Goal: Navigation & Orientation: Find specific page/section

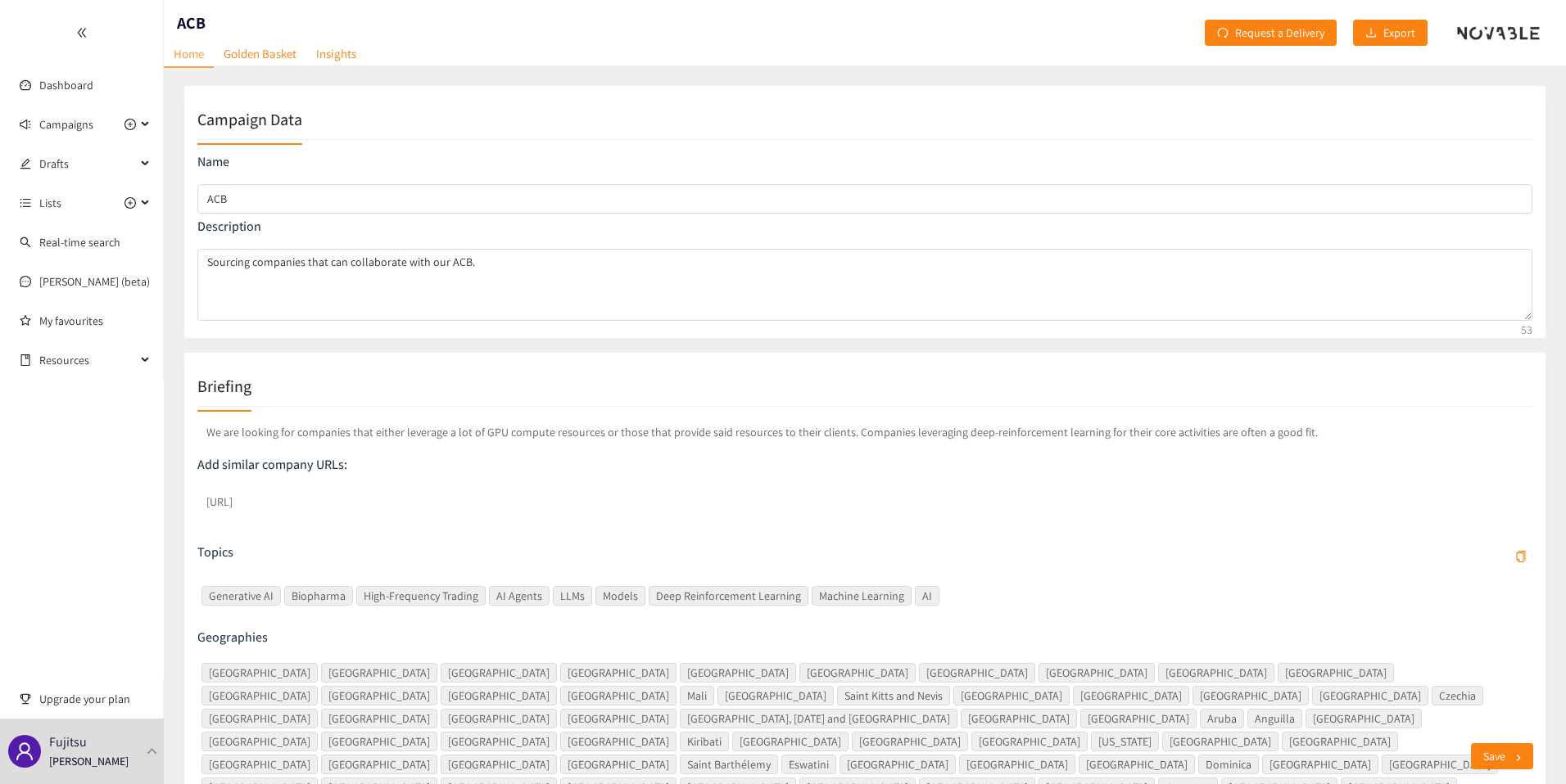
click at [87, 737] on div "Fujitsu [PERSON_NAME]" at bounding box center [82, 751] width 164 height 65
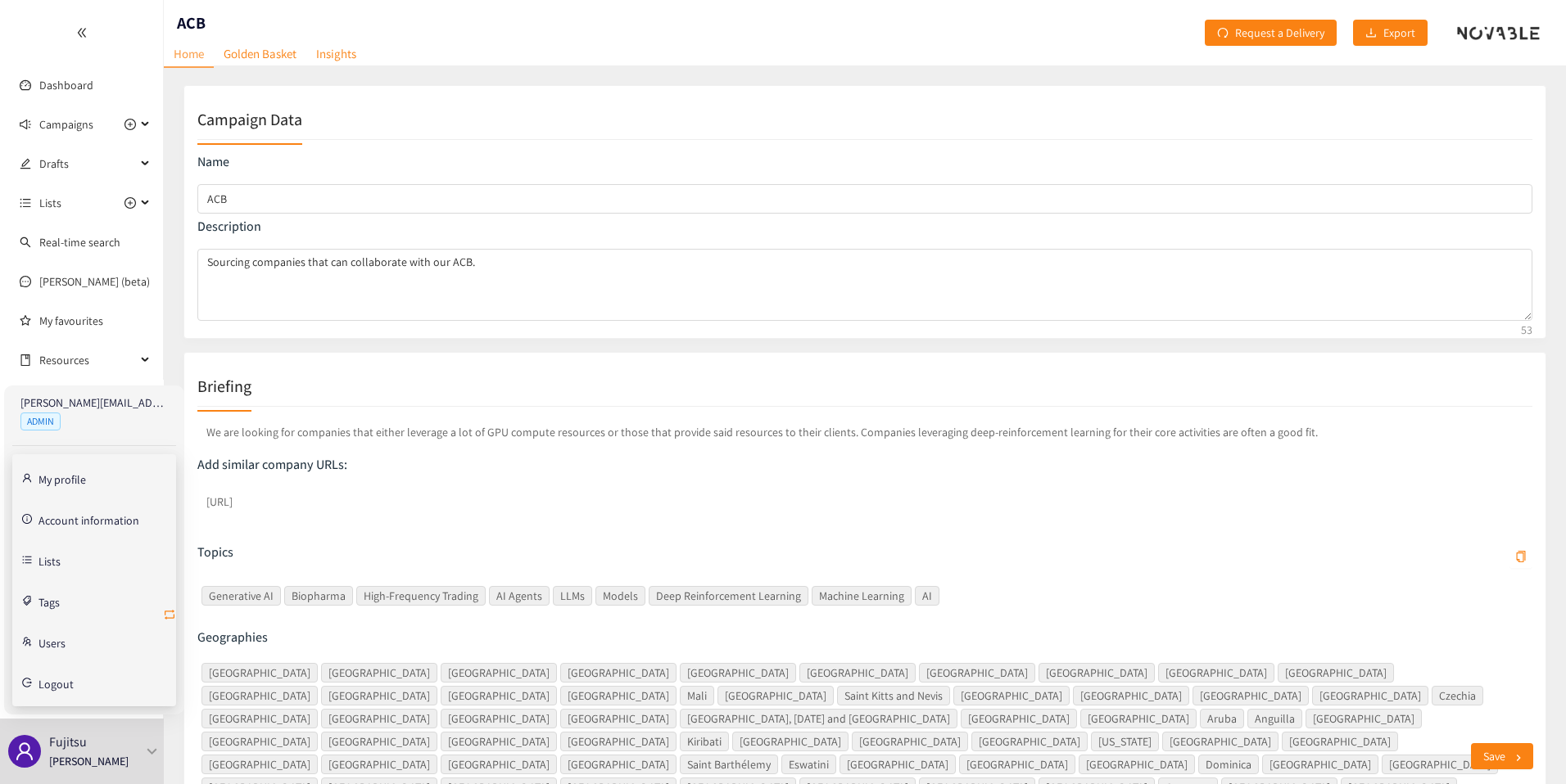
click at [167, 617] on icon "retweet" at bounding box center [169, 615] width 13 height 13
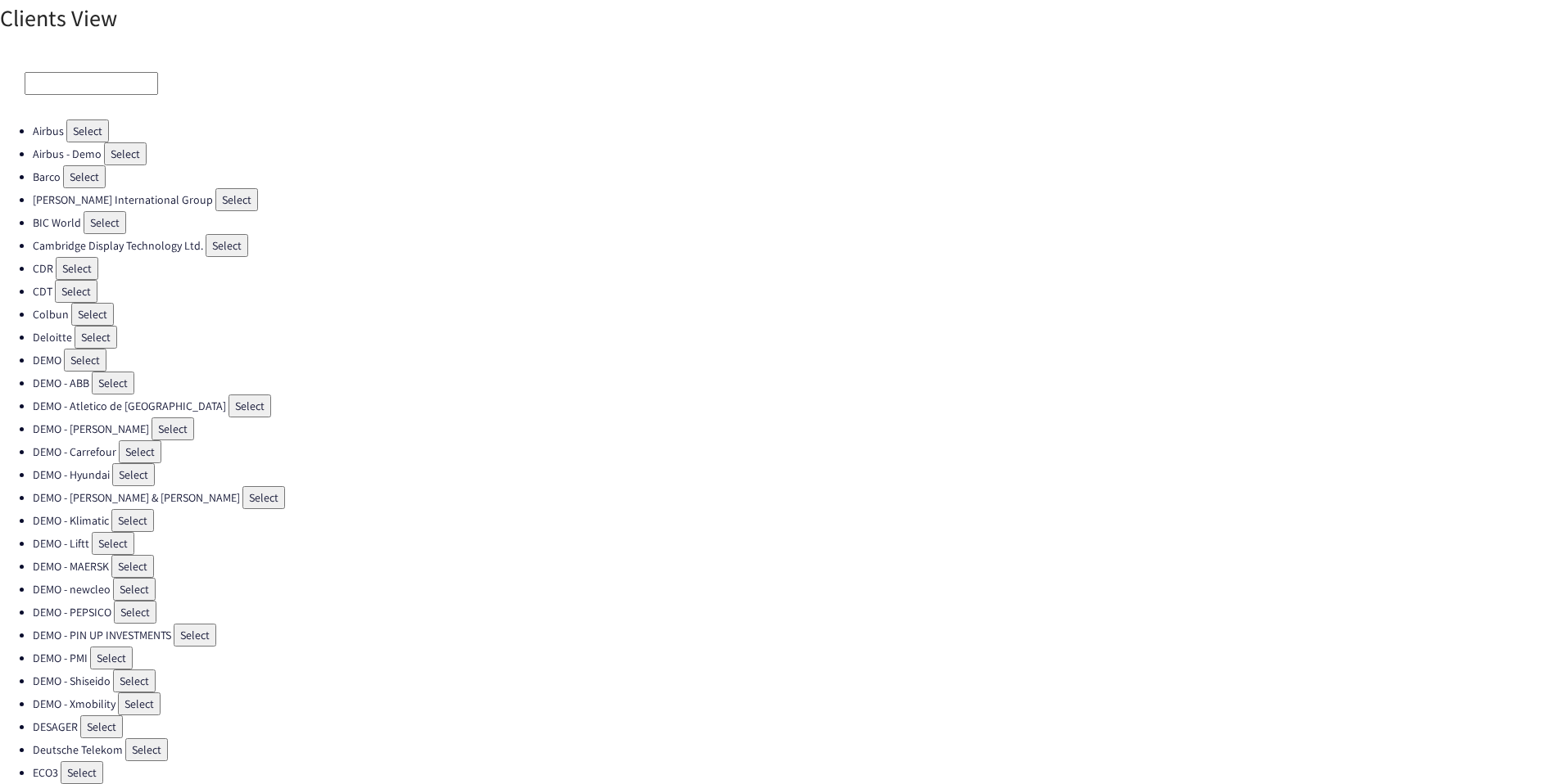
click at [110, 71] on div at bounding box center [783, 83] width 1566 height 72
click at [103, 79] on input at bounding box center [91, 83] width 134 height 23
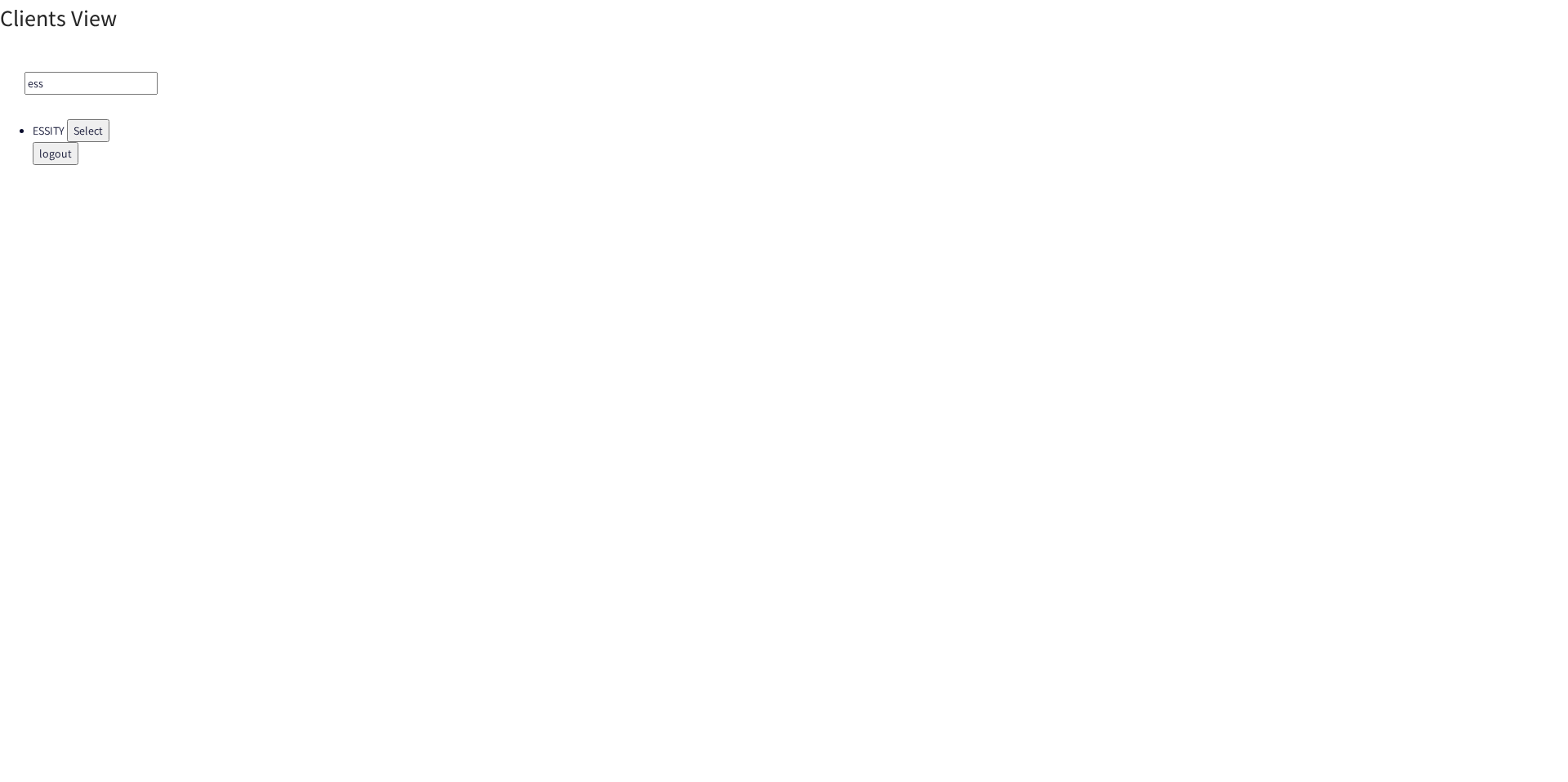
type input "ess"
click at [109, 141] on ul "ESSITY Select logout" at bounding box center [784, 142] width 1568 height 45
click at [109, 140] on button "Select" at bounding box center [88, 131] width 43 height 23
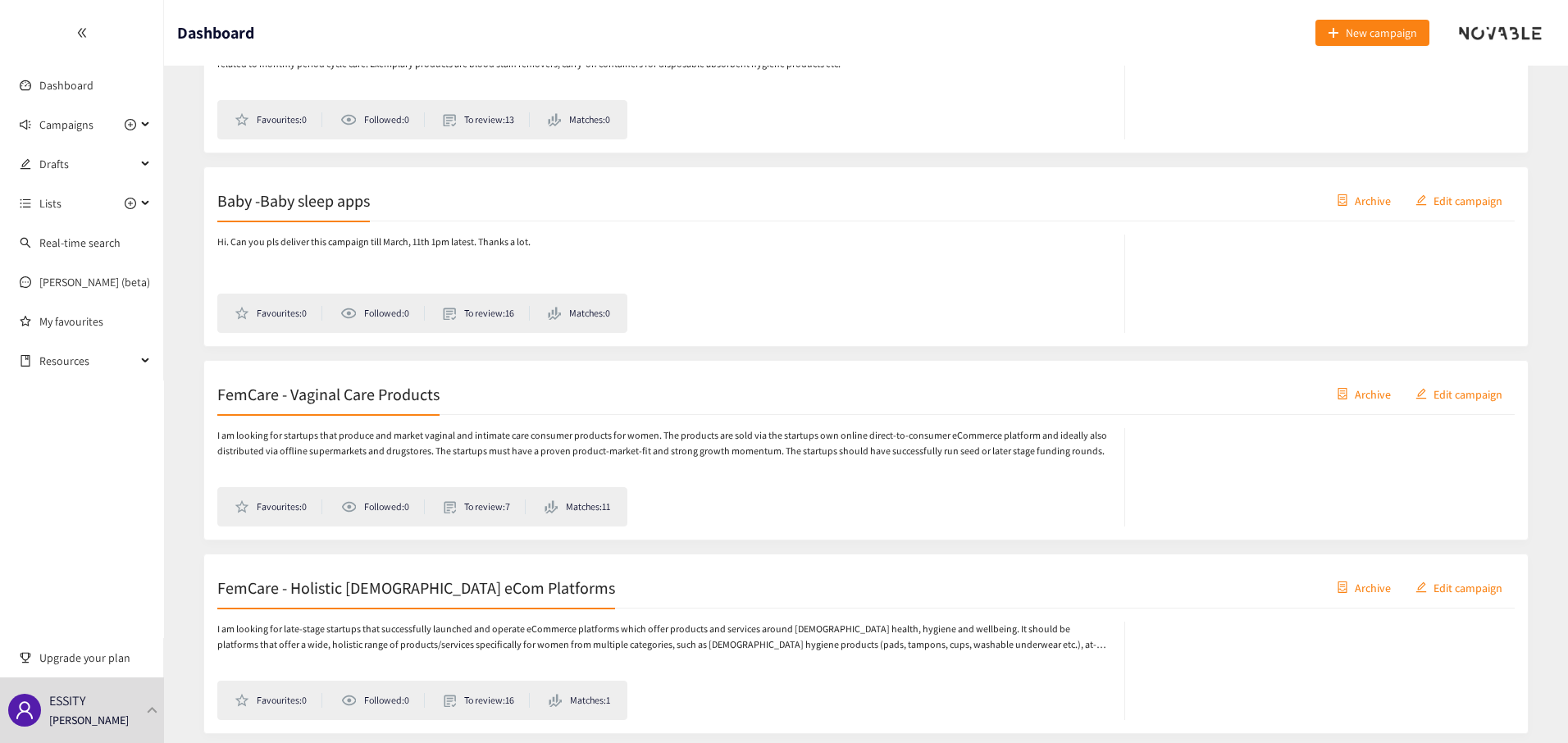
scroll to position [574, 0]
click at [361, 248] on p "Hi. Can you pls deliver this campaign till March, 11th 1pm latest. Thanks a lot." at bounding box center [374, 243] width 313 height 16
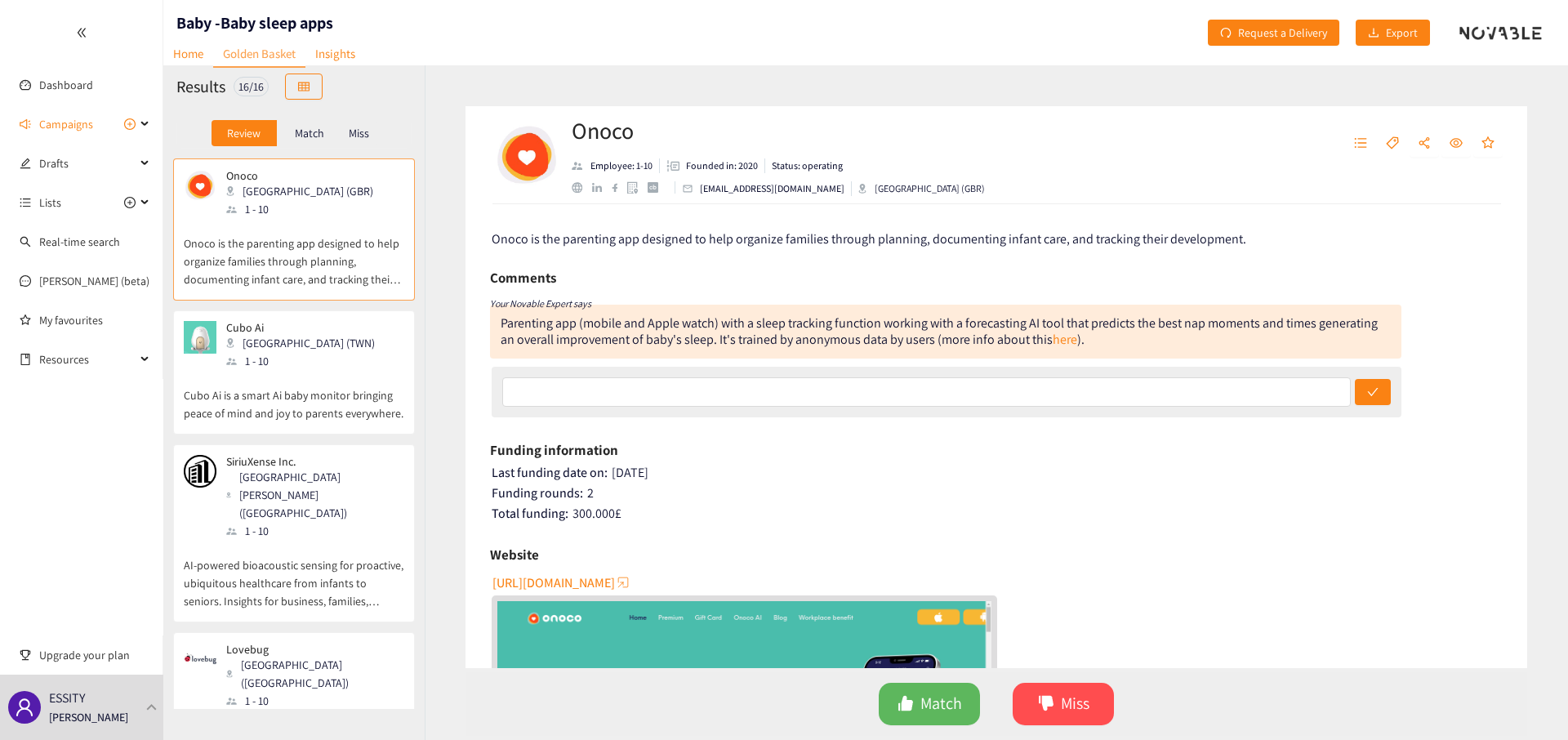
click at [94, 65] on div at bounding box center [81, 32] width 162 height 65
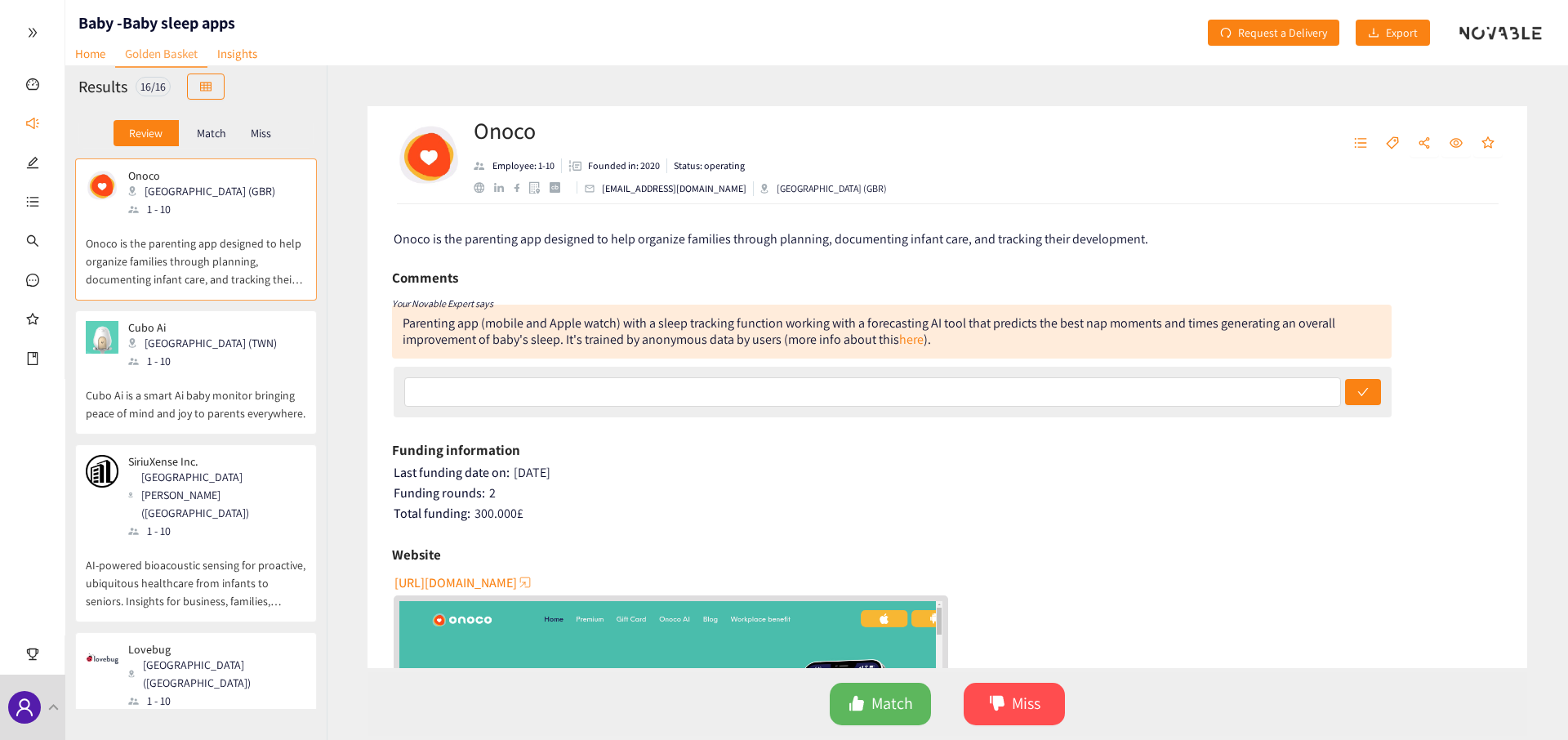
click at [31, 33] on icon "double-right" at bounding box center [32, 33] width 8 height 9
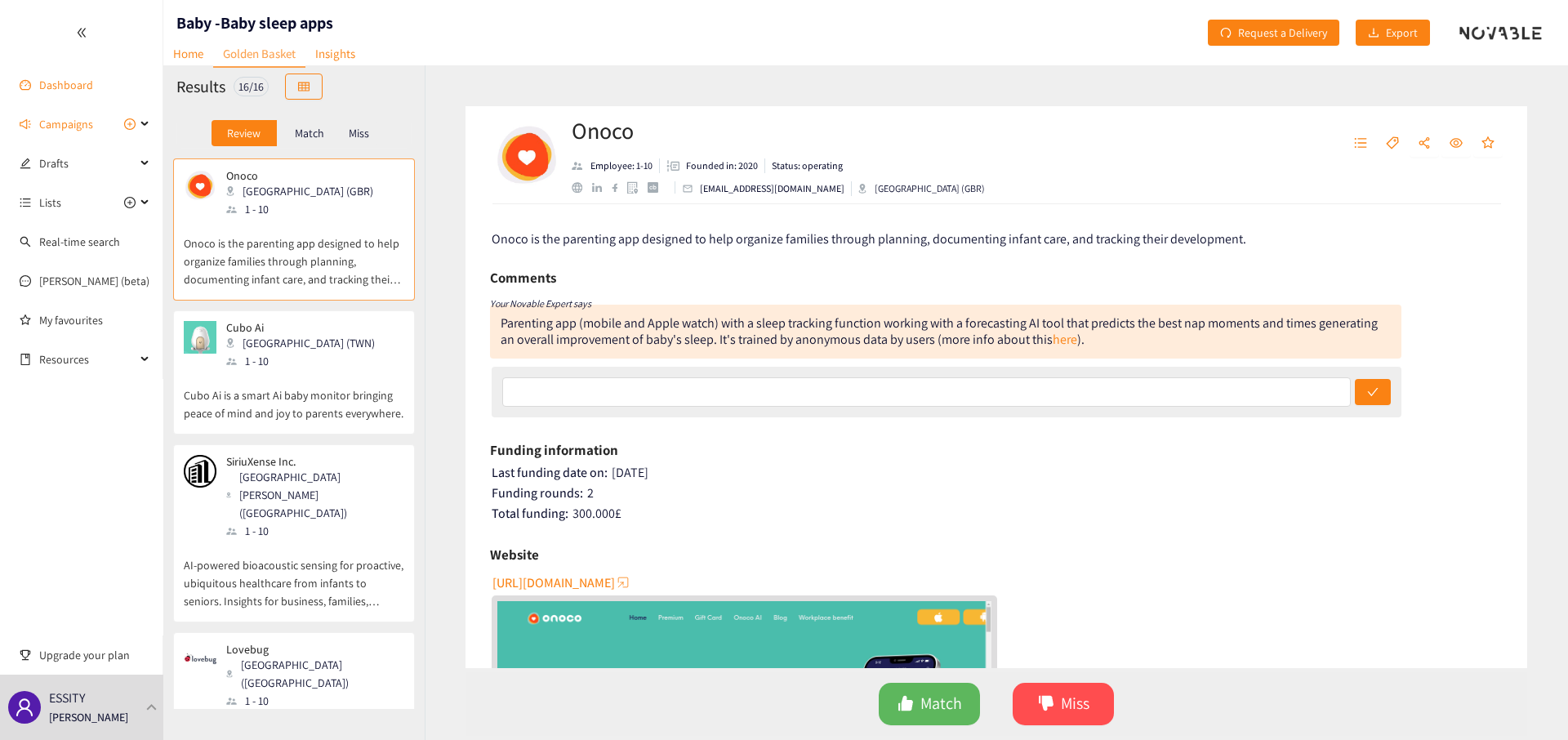
click at [51, 84] on link "Dashboard" at bounding box center [66, 85] width 54 height 15
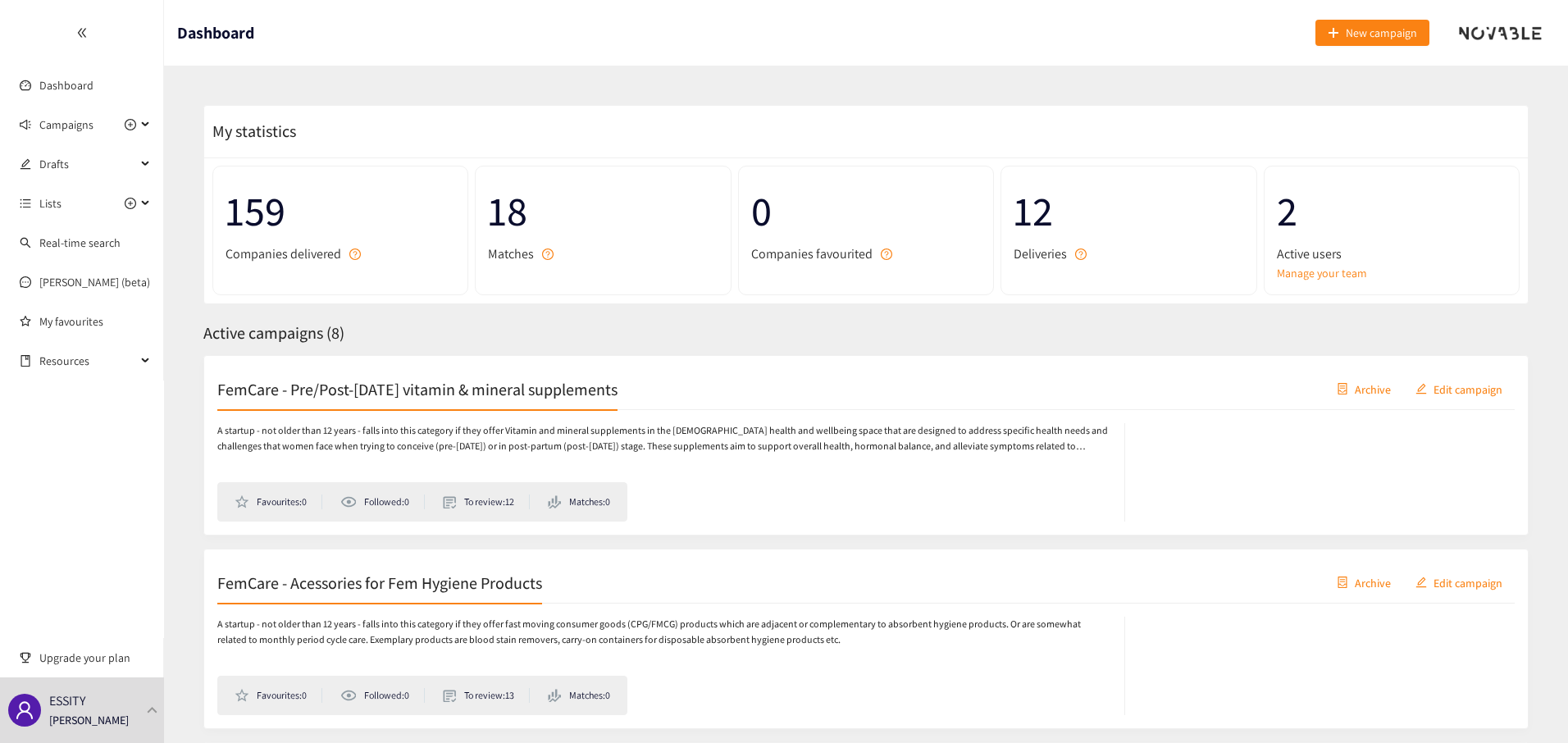
click at [89, 31] on div at bounding box center [81, 33] width 163 height 65
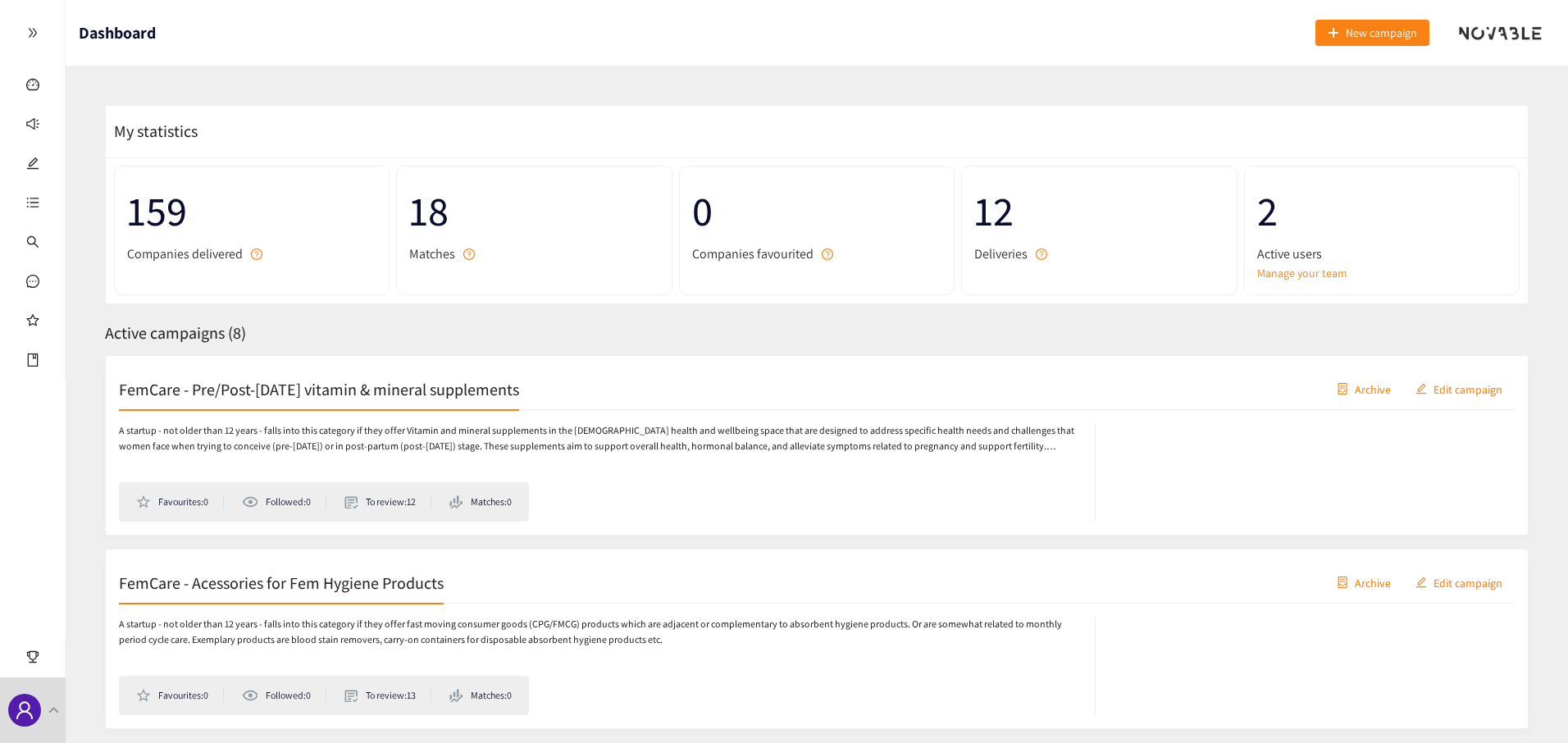
click at [397, 596] on div "FemCare - Acessories for Fem Hygiene Products Archive Edit campaign" at bounding box center [817, 583] width 1397 height 41
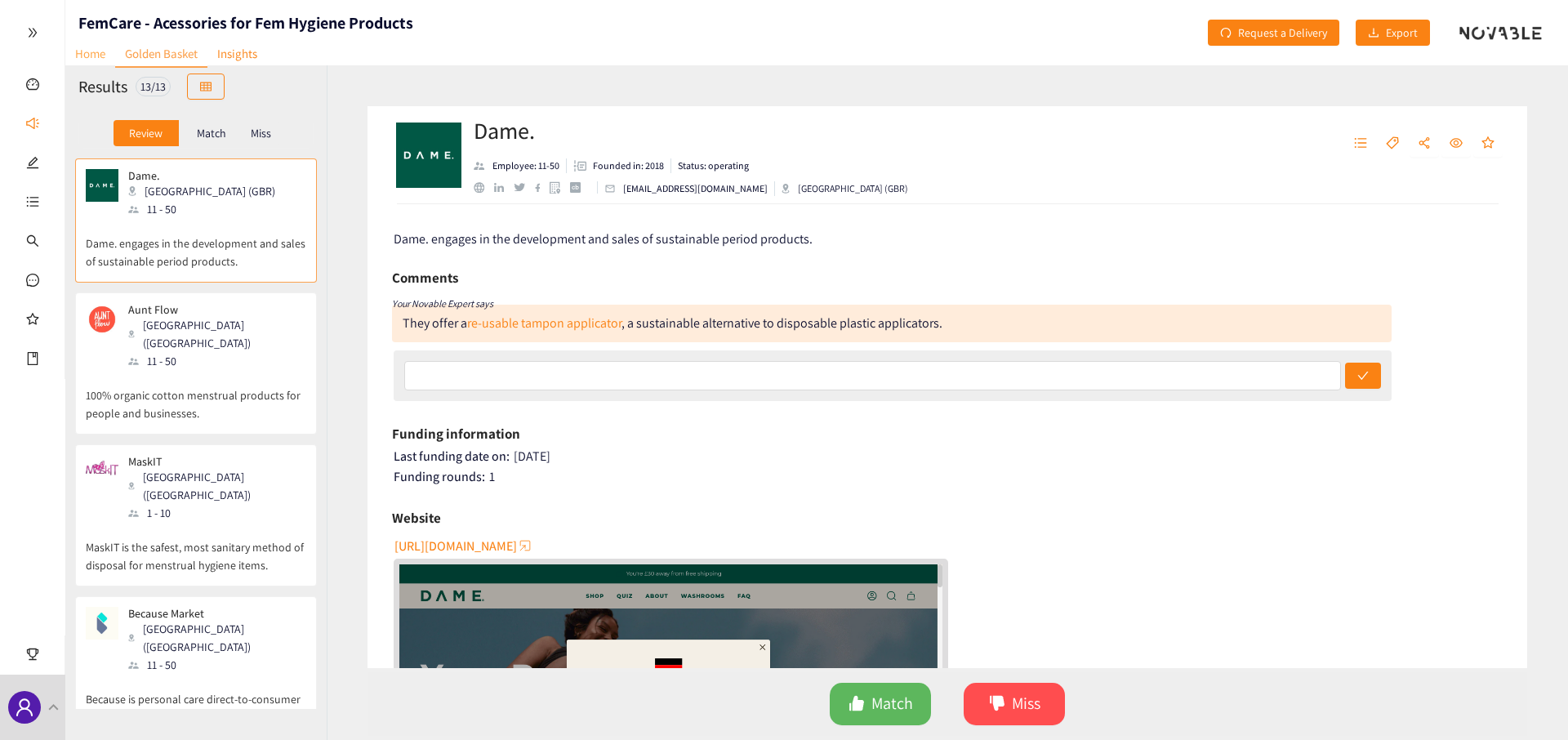
click at [94, 50] on link "Home" at bounding box center [90, 53] width 50 height 25
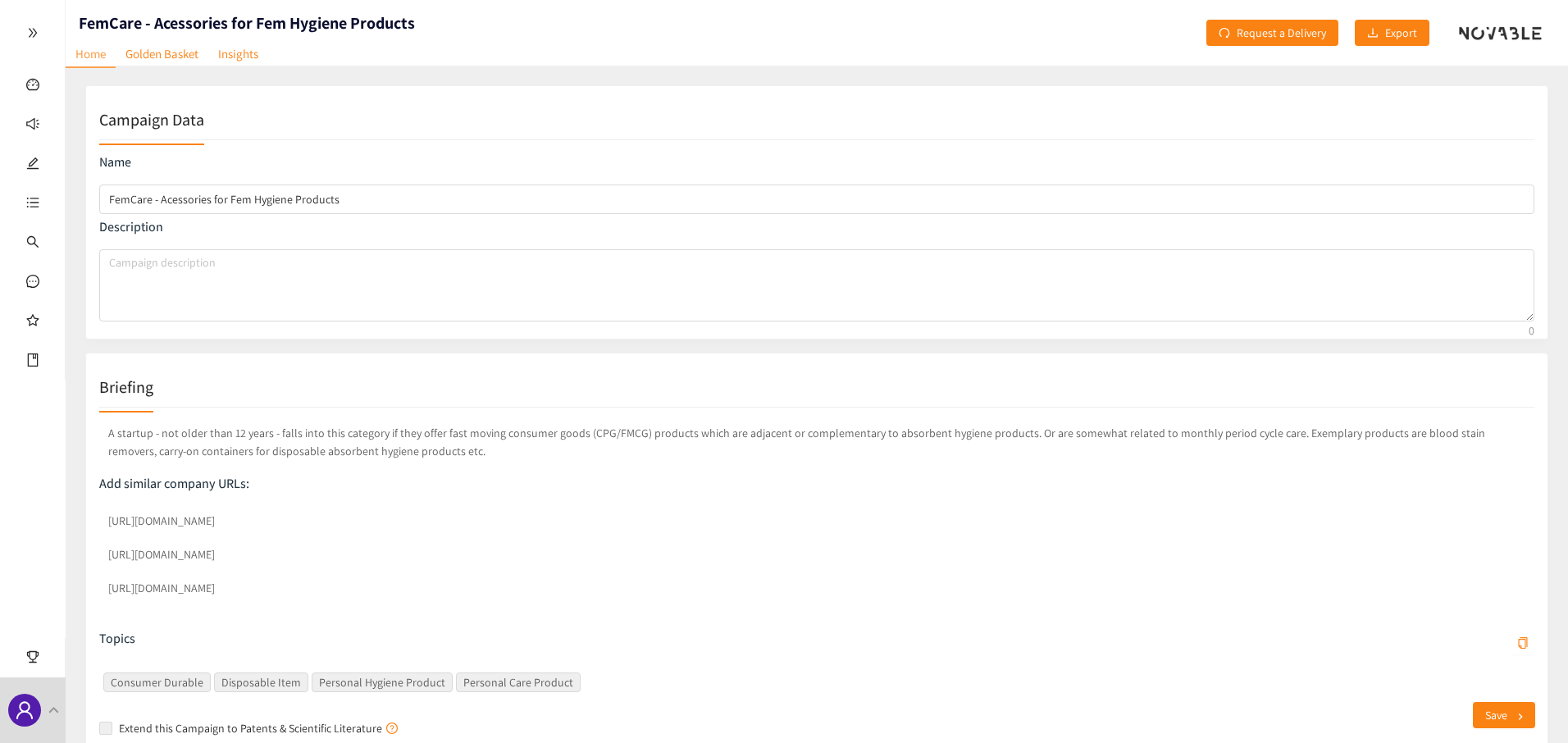
click at [40, 34] on div at bounding box center [33, 33] width 65 height 65
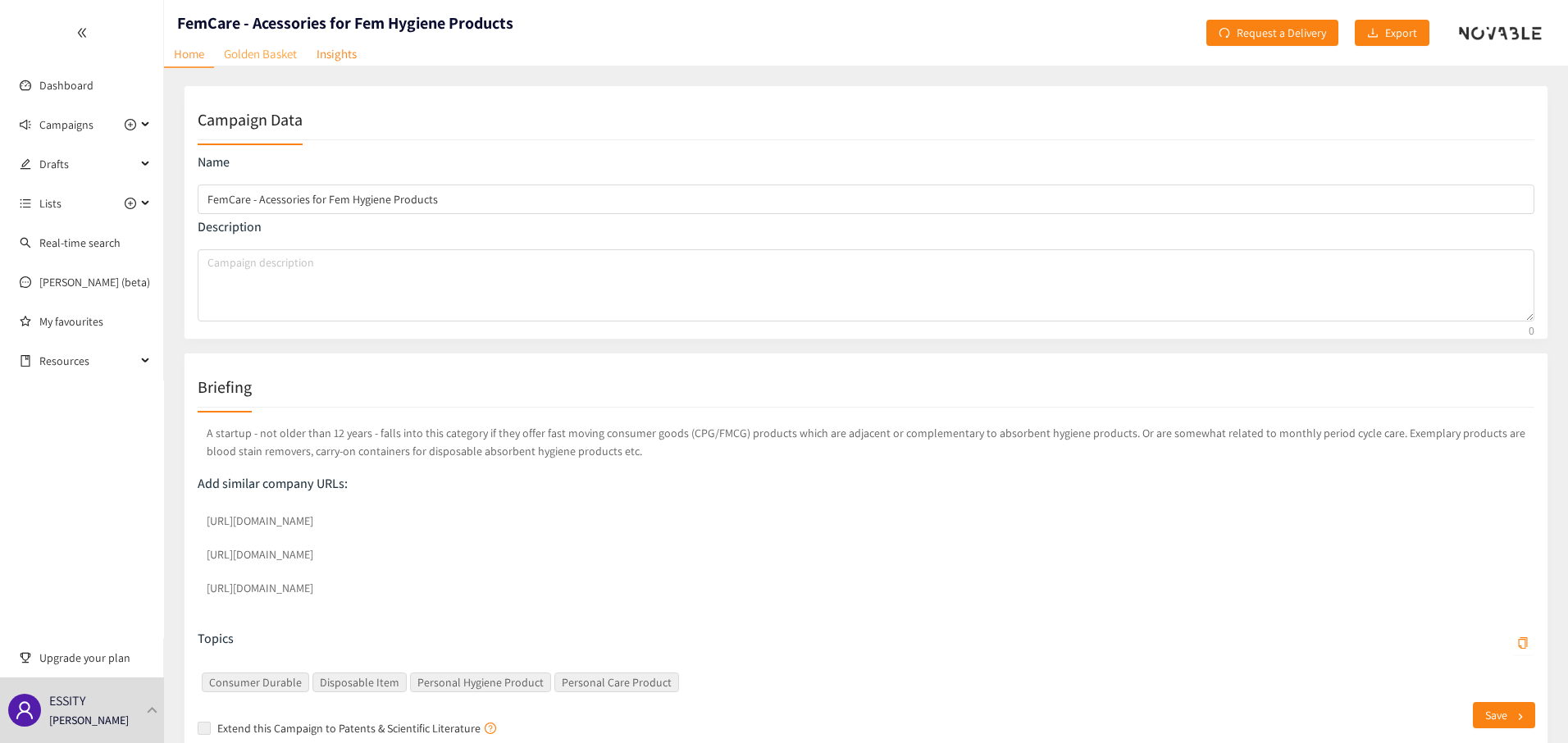
click at [249, 54] on link "Golden Basket" at bounding box center [260, 53] width 92 height 25
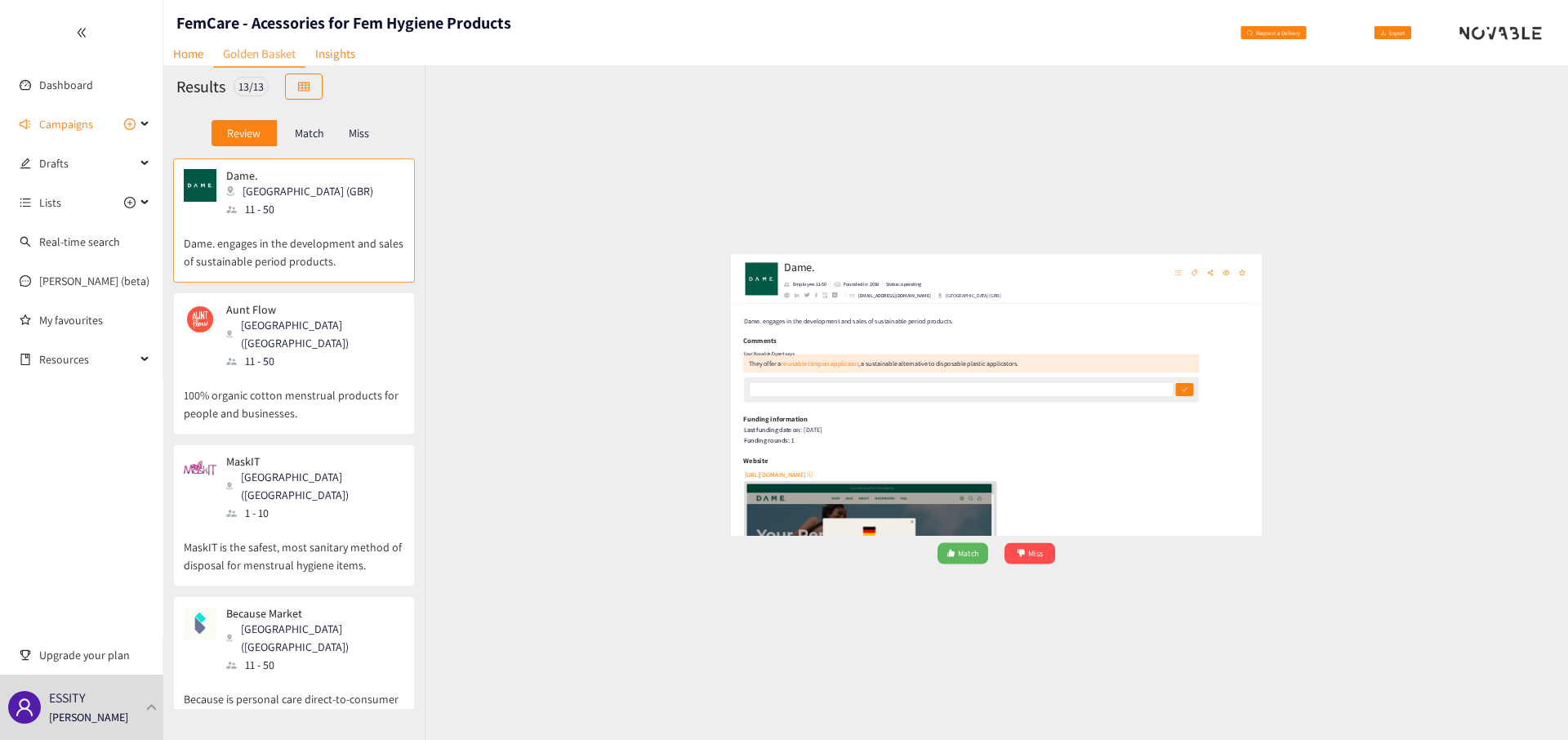
click at [322, 370] on p "100% organic cotton menstrual products for people and businesses." at bounding box center [294, 396] width 221 height 52
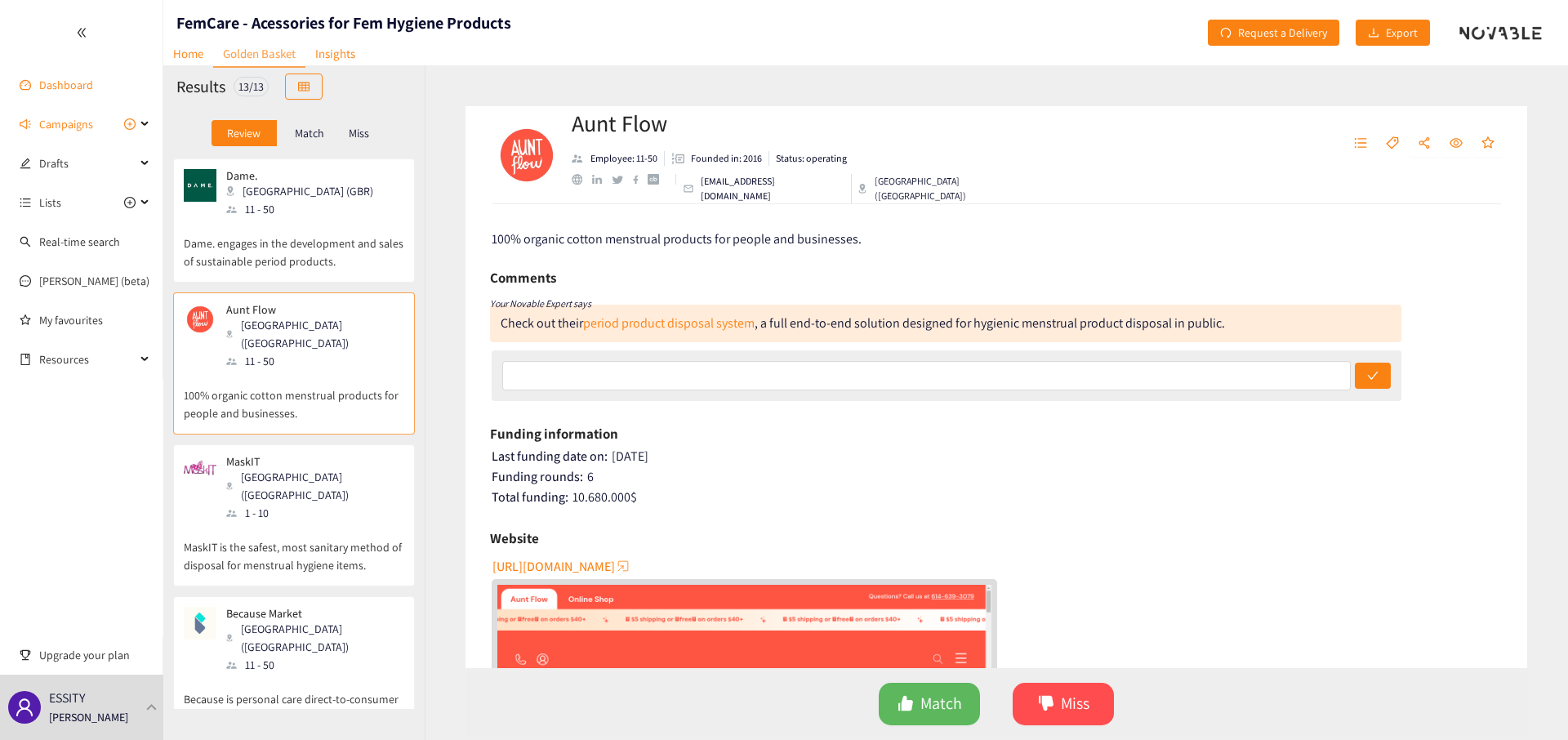
click at [82, 92] on link "Dashboard" at bounding box center [66, 85] width 54 height 15
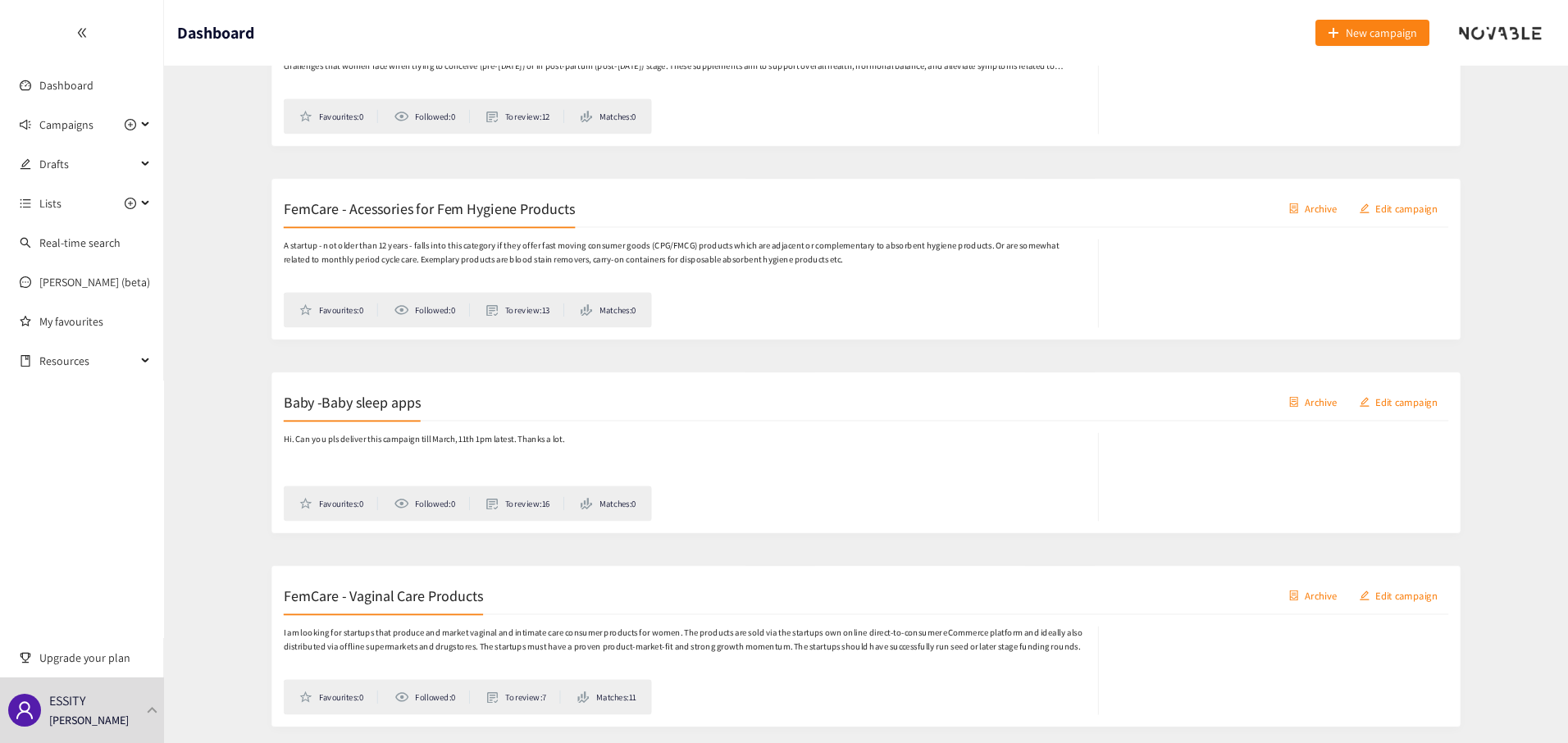
scroll to position [383, 0]
click at [419, 433] on p "Hi. Can you pls deliver this campaign till March, 11th 1pm latest. Thanks a lot." at bounding box center [374, 435] width 313 height 16
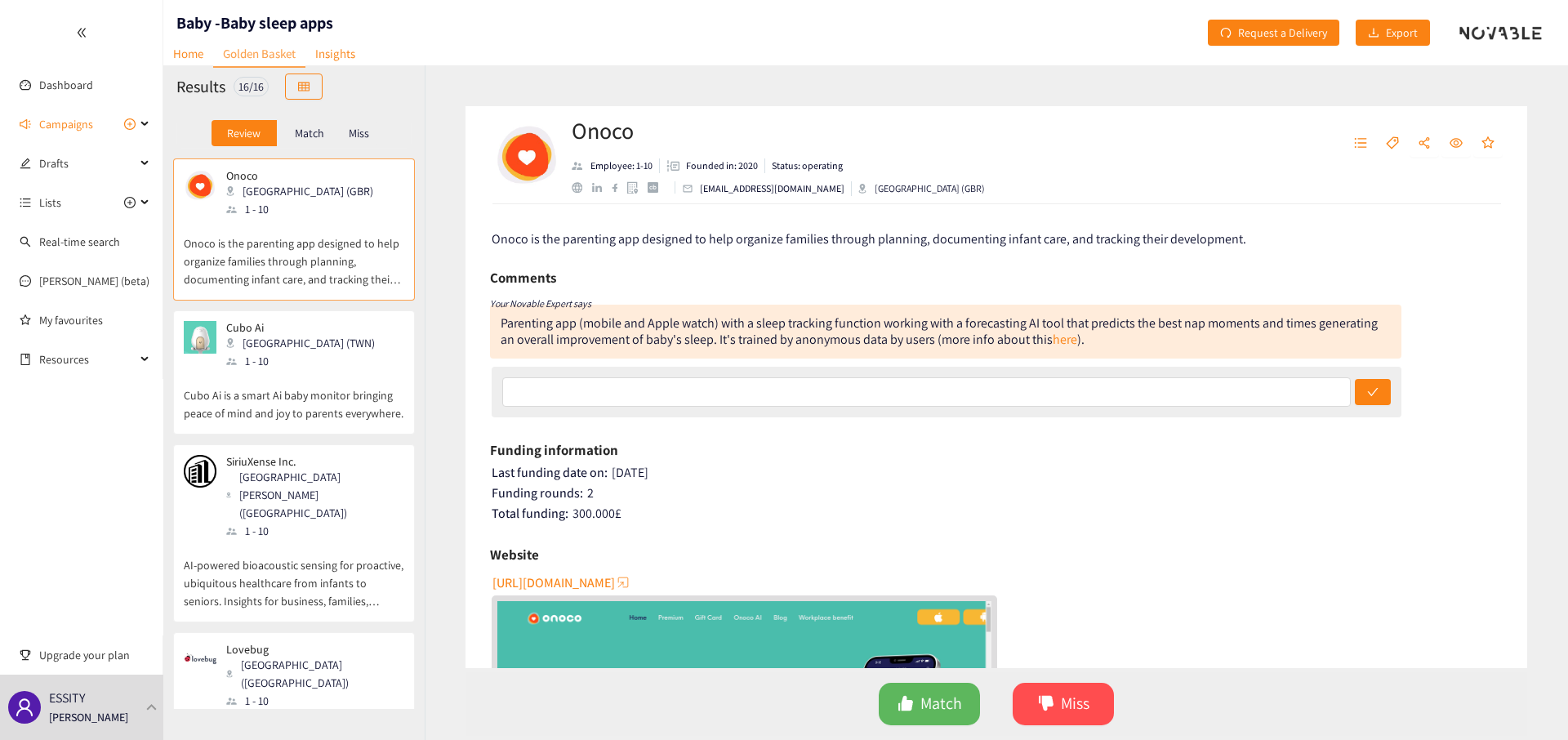
click at [213, 48] on link "Golden Basket" at bounding box center [259, 54] width 92 height 27
click at [195, 49] on link "Home" at bounding box center [188, 53] width 50 height 25
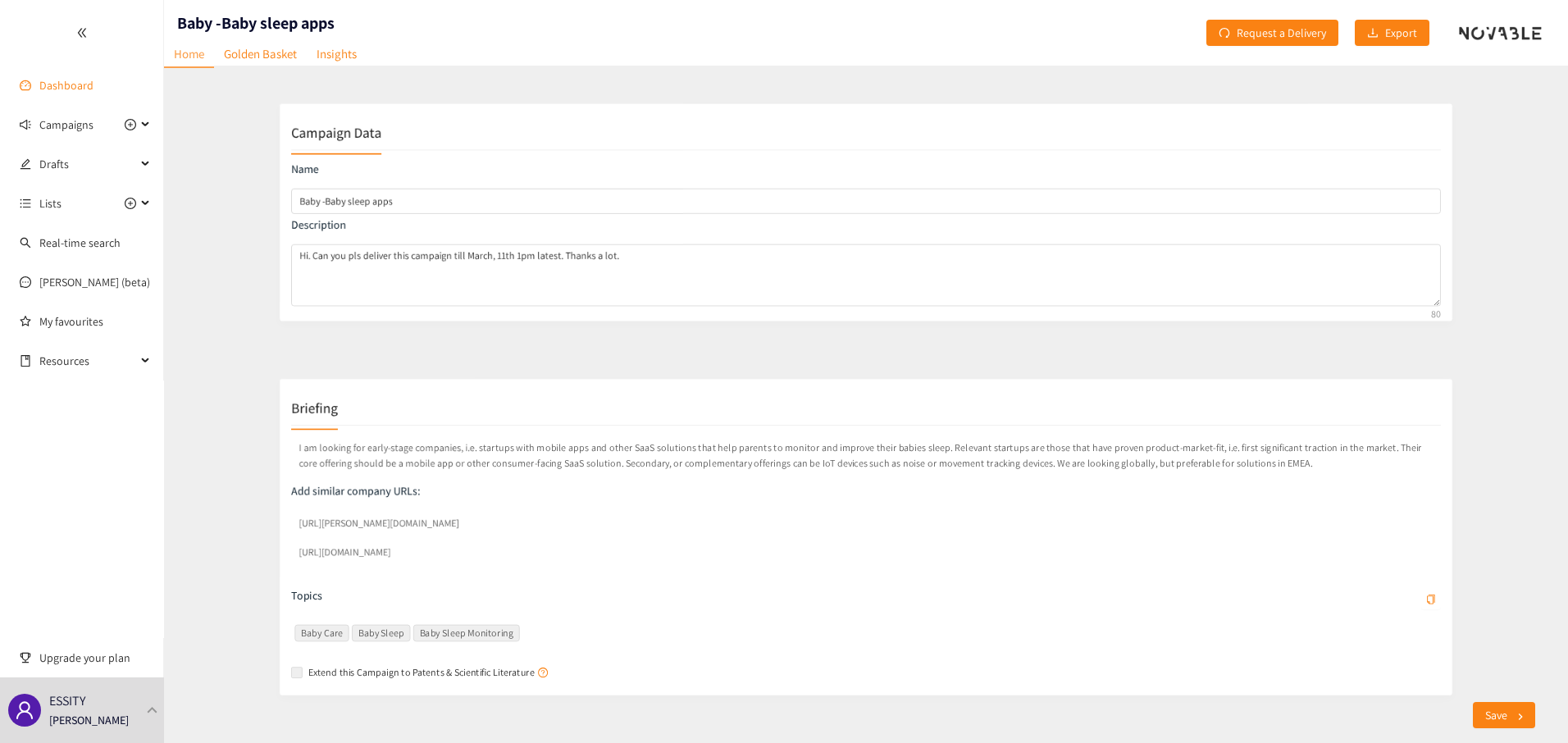
click at [78, 92] on link "Dashboard" at bounding box center [66, 86] width 54 height 15
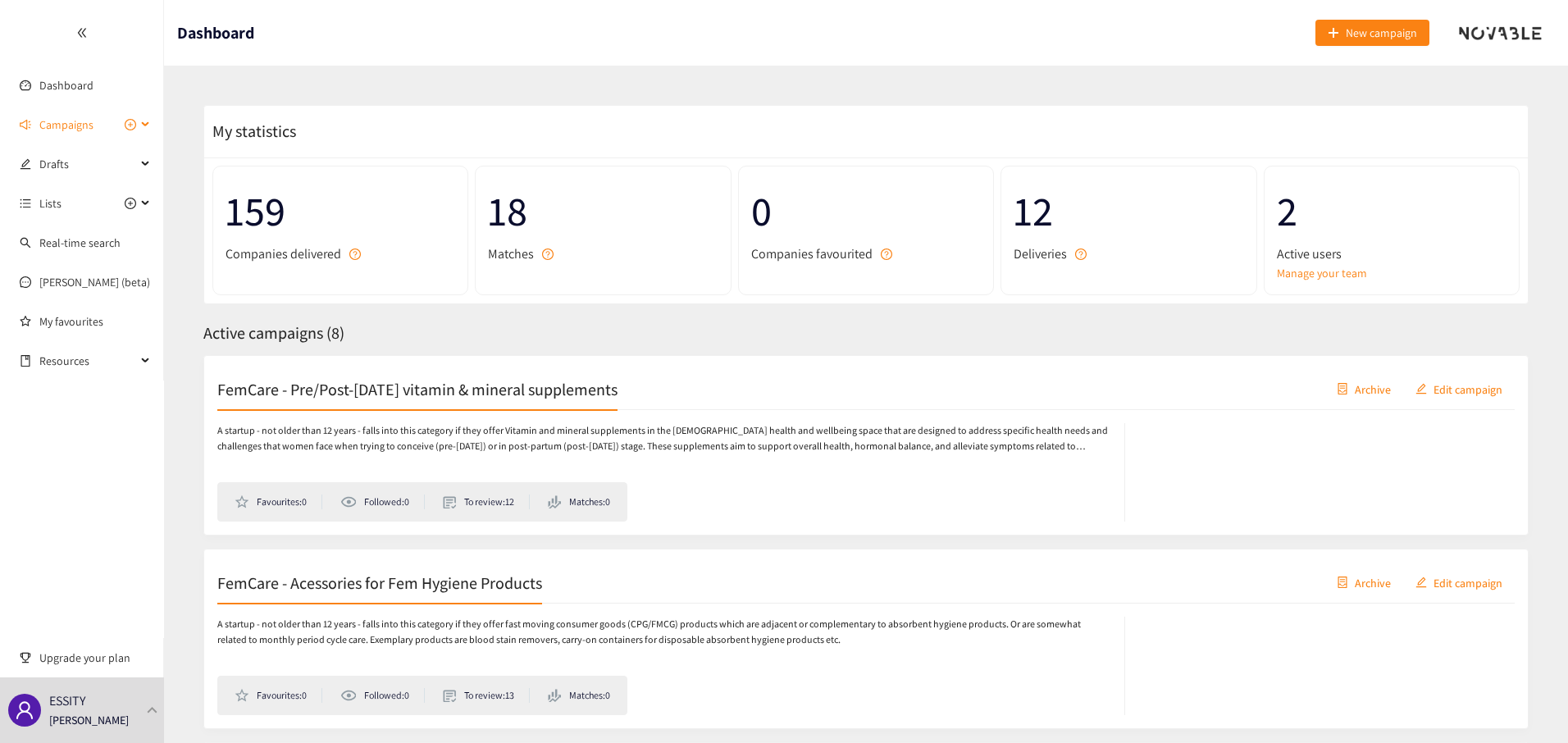
click at [46, 130] on span "Campaigns" at bounding box center [66, 124] width 54 height 33
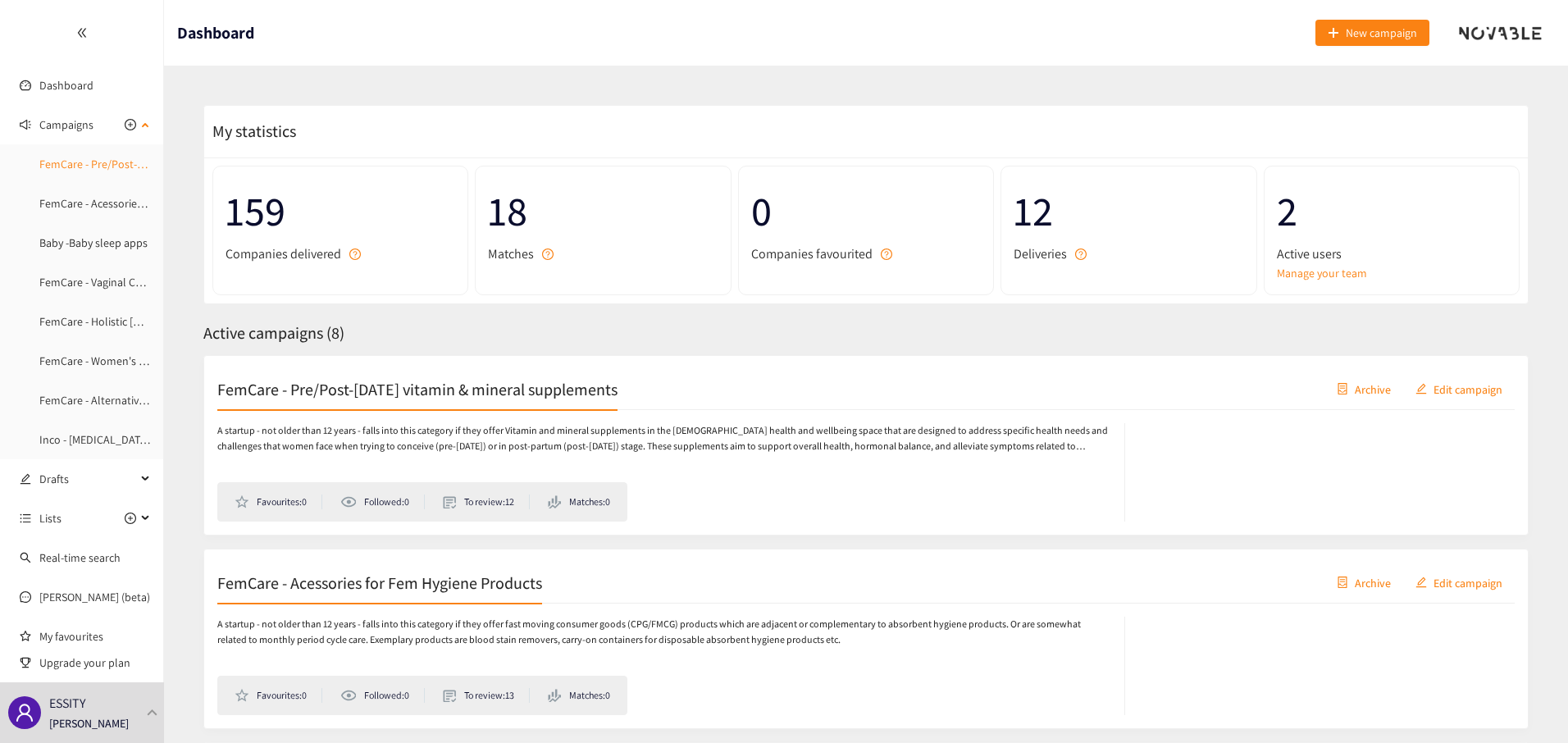
click at [75, 156] on link "FemCare - Pre/Post-[DATE] vitamin & mineral supplements" at bounding box center [181, 164] width 284 height 15
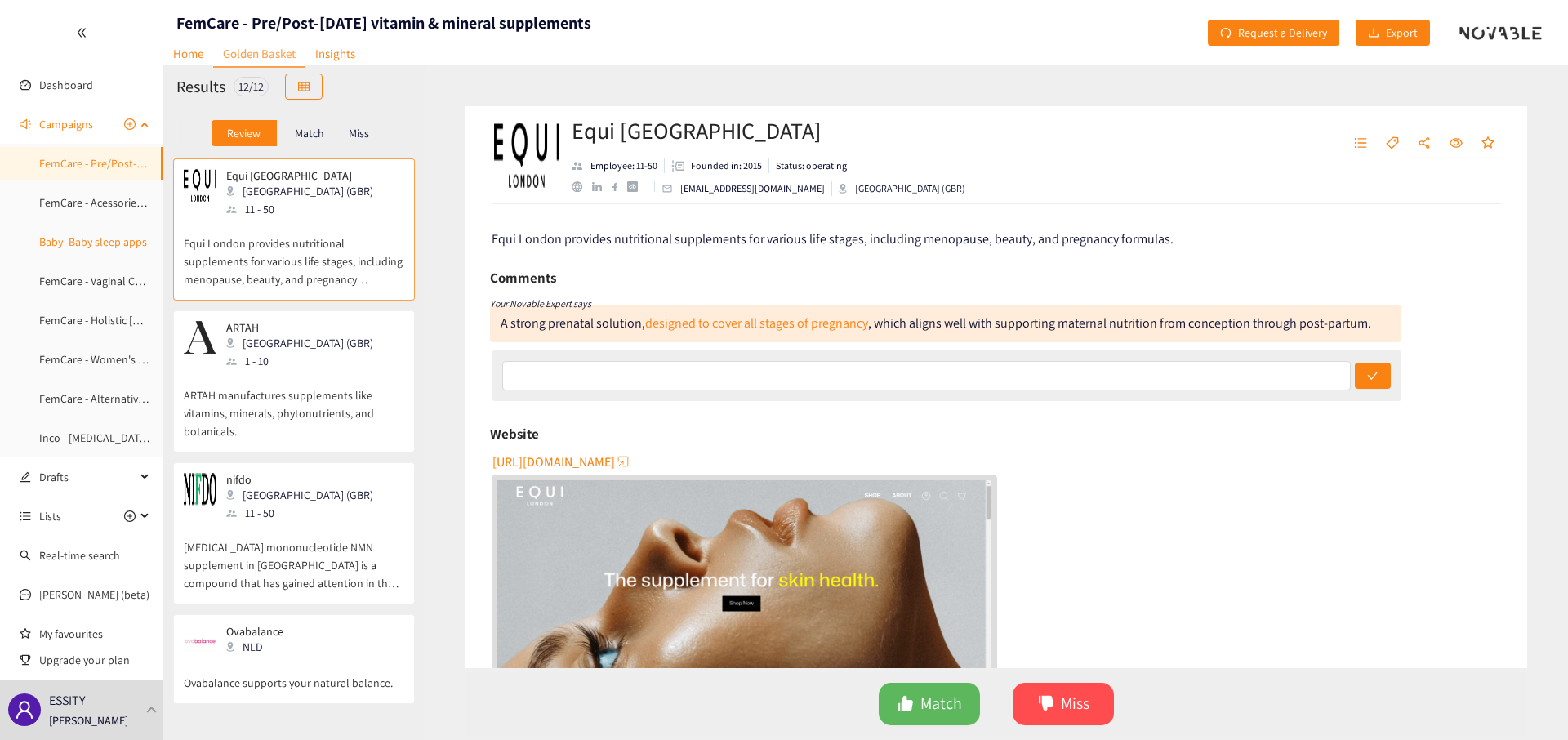
click at [84, 235] on link "Baby -Baby sleep apps" at bounding box center [93, 242] width 108 height 15
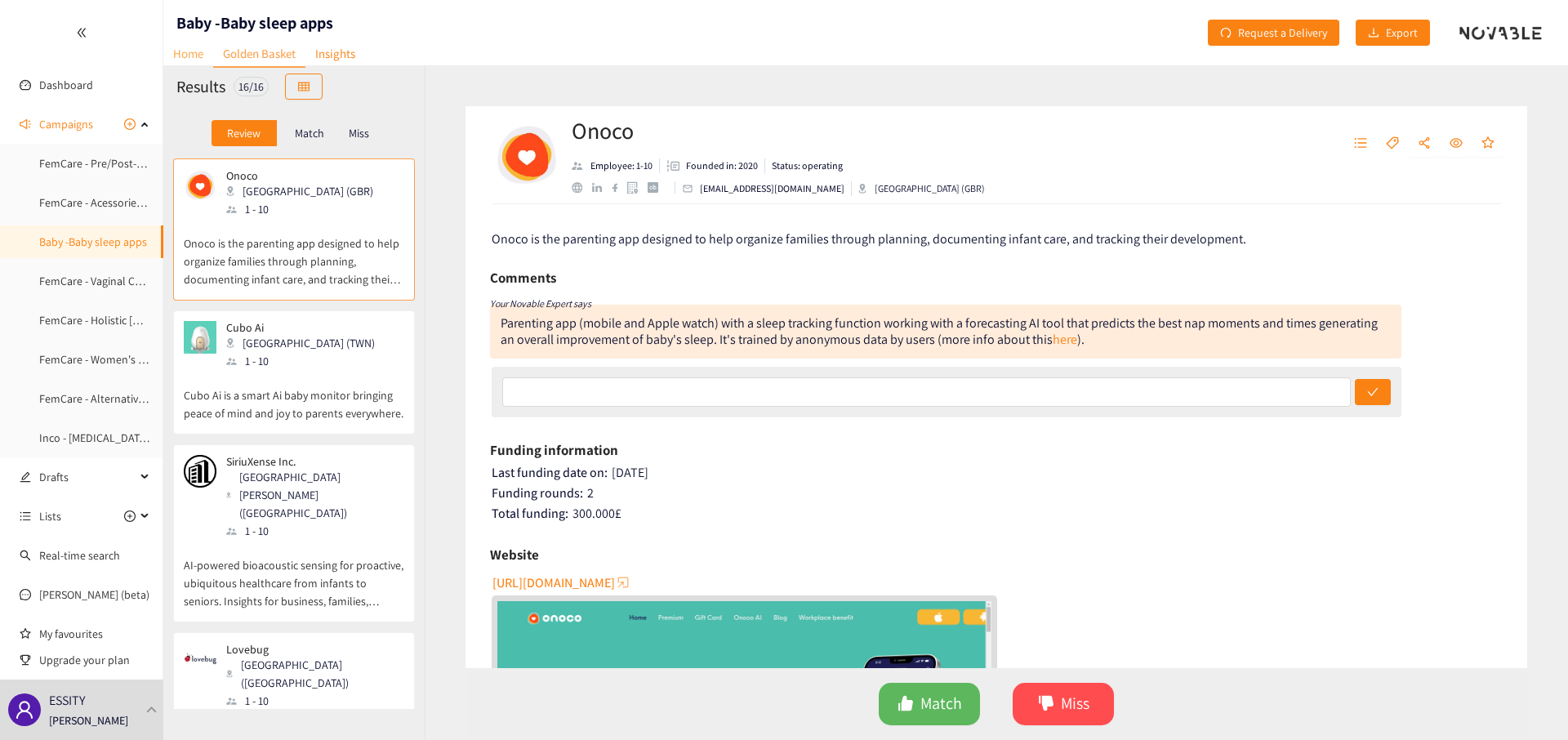
click at [195, 65] on link "Home" at bounding box center [188, 53] width 50 height 25
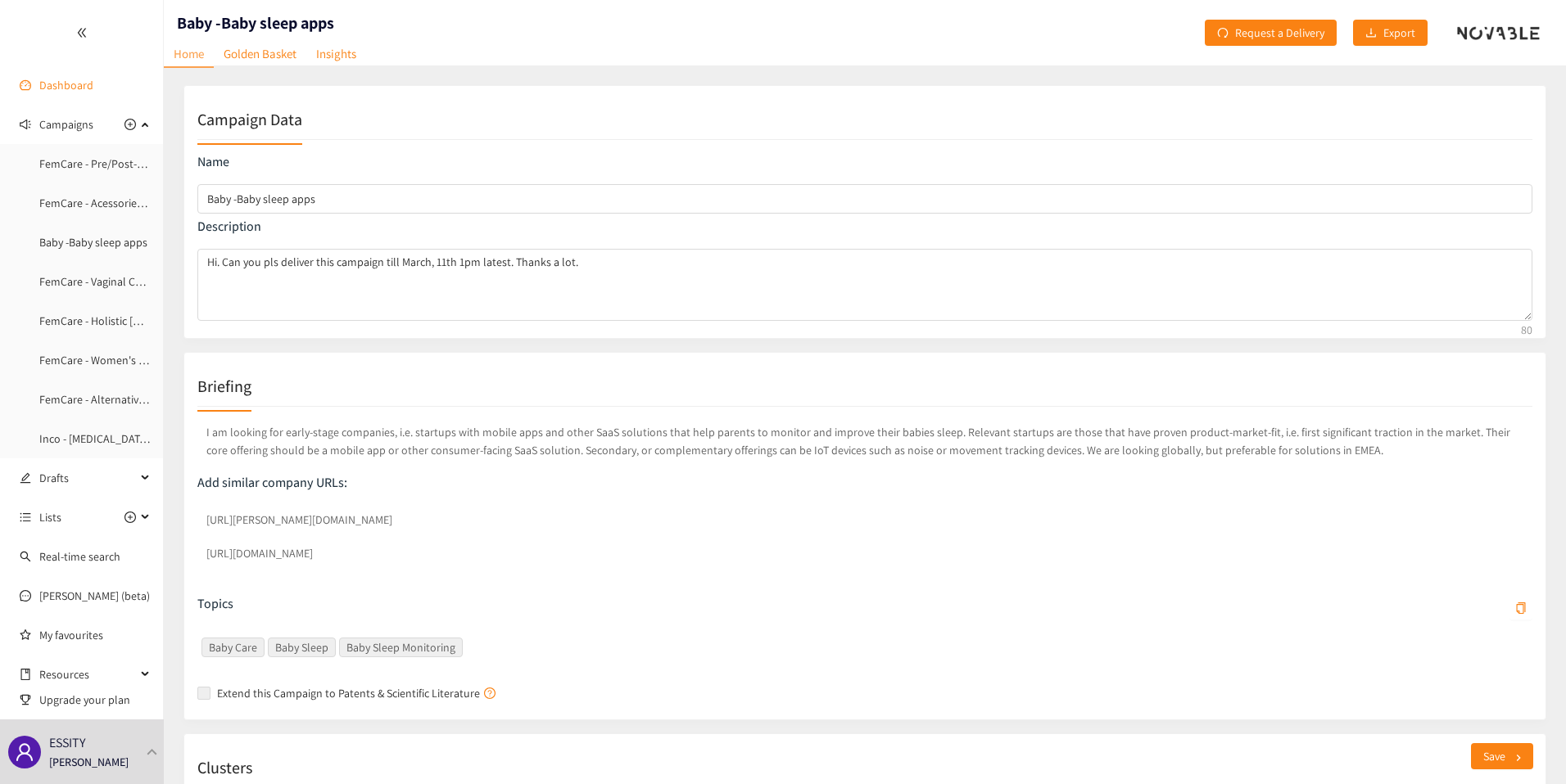
drag, startPoint x: 65, startPoint y: 64, endPoint x: 65, endPoint y: 75, distance: 11.0
click at [65, 64] on div at bounding box center [81, 33] width 163 height 65
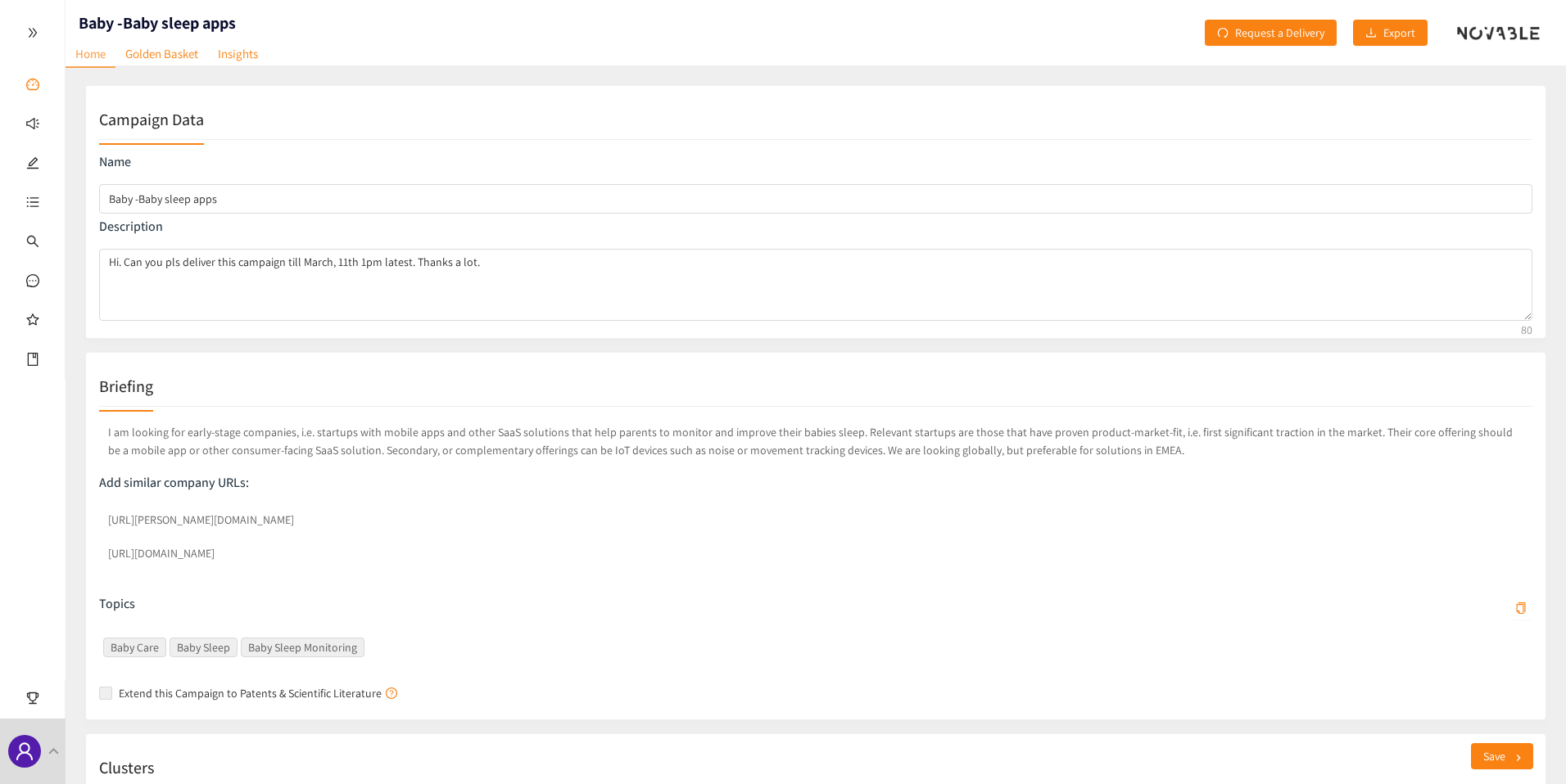
click at [65, 78] on ul "Dashboard Campaigns FemCare - Pre/Post-[DATE] vitamin & mineral supplements Fem…" at bounding box center [33, 190] width 65 height 380
click at [17, 20] on div at bounding box center [33, 33] width 65 height 65
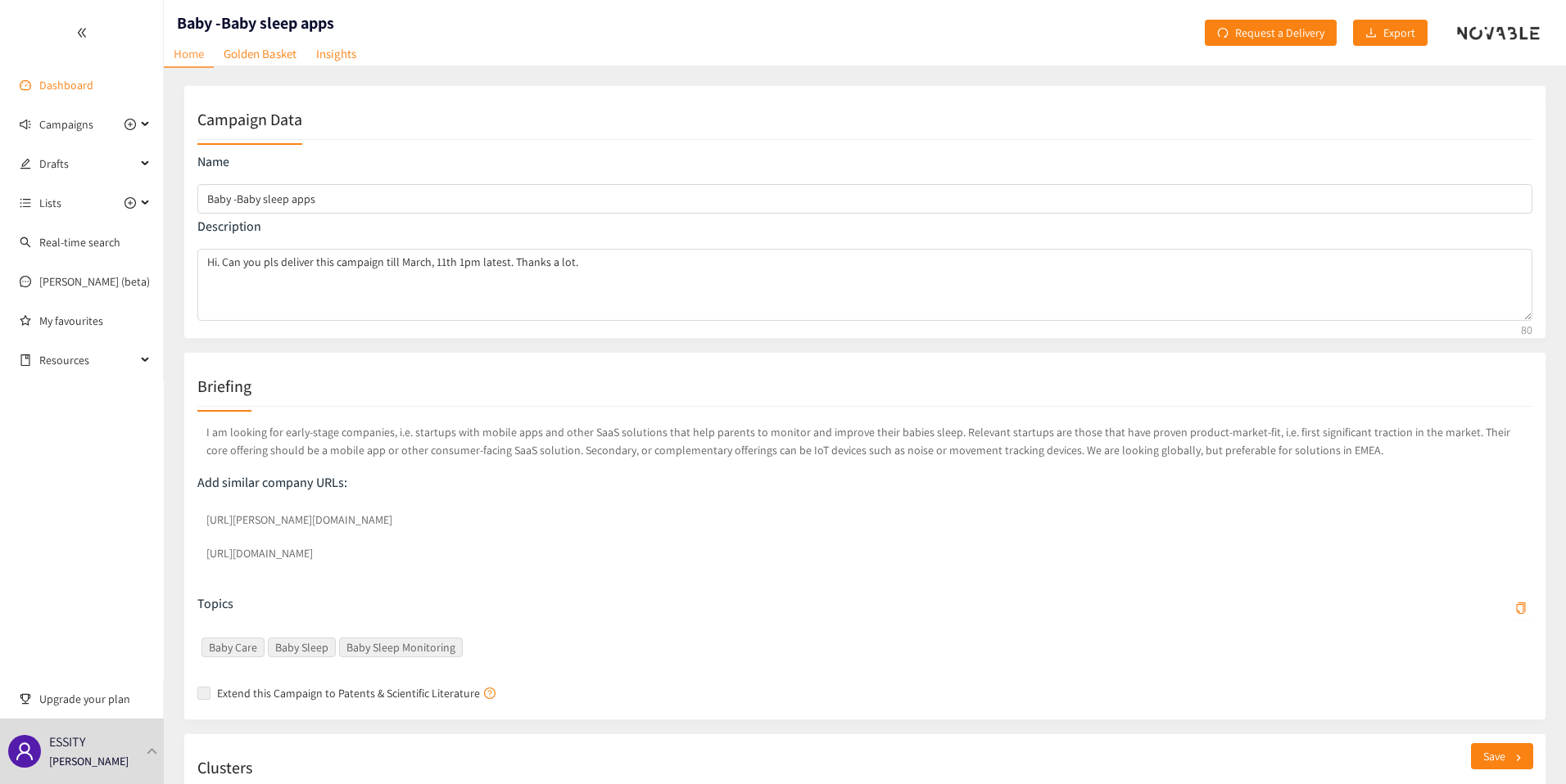
click at [46, 85] on link "Dashboard" at bounding box center [66, 86] width 54 height 15
